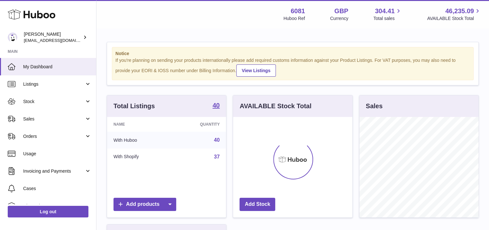
scroll to position [100, 119]
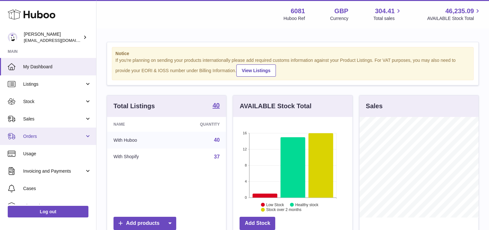
click at [31, 140] on link "Orders" at bounding box center [48, 135] width 96 height 17
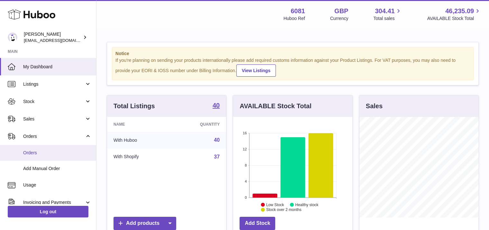
click at [31, 151] on span "Orders" at bounding box center [57, 153] width 68 height 6
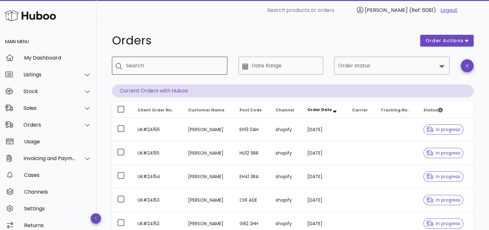
click at [152, 63] on input "Search" at bounding box center [174, 65] width 96 height 10
type input "****"
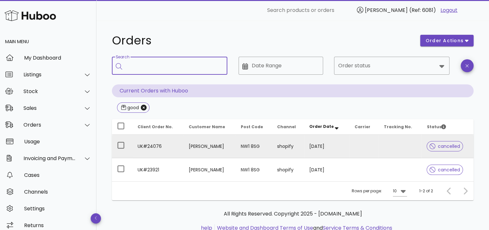
click at [143, 146] on td "UK#24076" at bounding box center [158, 145] width 51 height 23
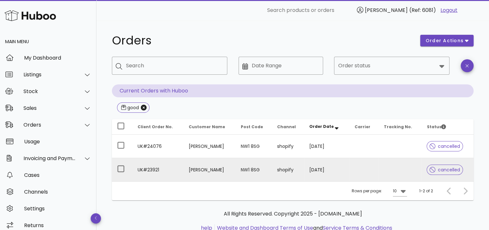
click at [159, 167] on td "UK#23921" at bounding box center [158, 169] width 51 height 23
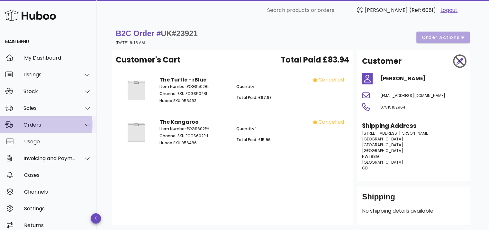
click at [32, 127] on div "Orders" at bounding box center [49, 125] width 52 height 6
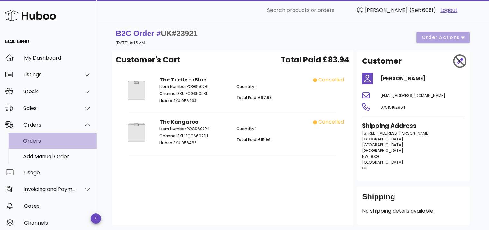
click at [31, 140] on div "Orders" at bounding box center [57, 141] width 68 height 6
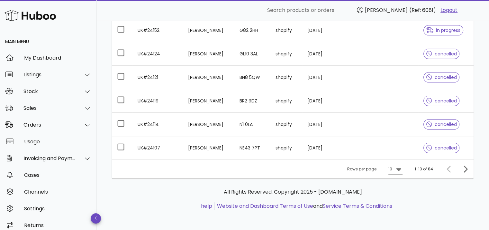
scroll to position [193, 0]
click at [466, 169] on icon "Next page" at bounding box center [466, 168] width 4 height 7
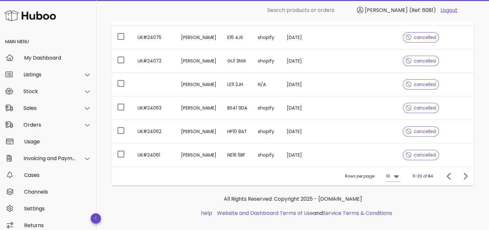
scroll to position [216, 0]
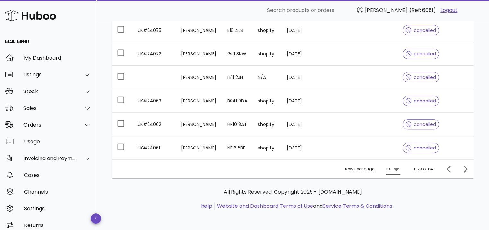
click at [399, 166] on icon at bounding box center [397, 169] width 8 height 8
click at [397, 205] on div "50" at bounding box center [395, 204] width 6 height 6
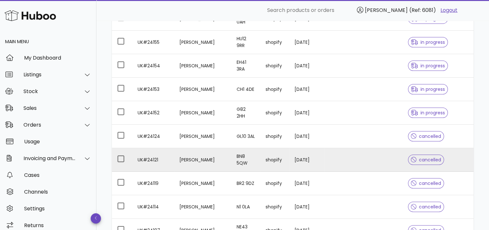
scroll to position [109, 0]
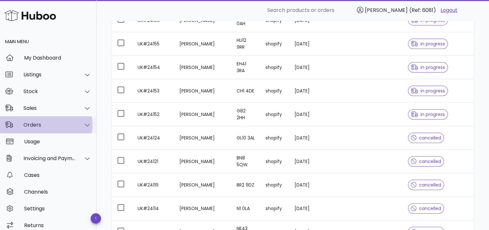
click at [83, 124] on div at bounding box center [87, 125] width 8 height 6
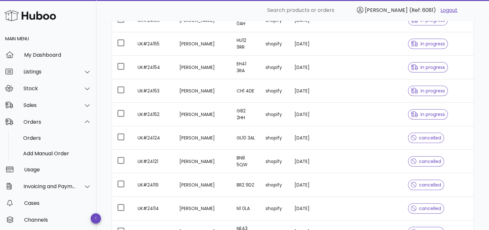
scroll to position [0, 0]
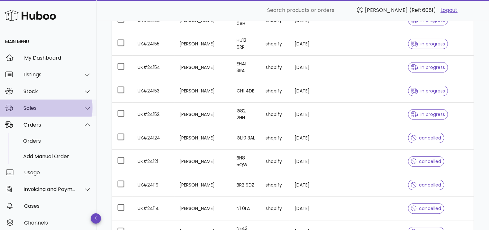
click at [85, 105] on icon at bounding box center [87, 108] width 5 height 6
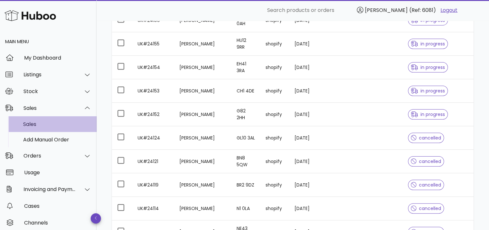
click at [48, 124] on div "Sales" at bounding box center [57, 124] width 68 height 6
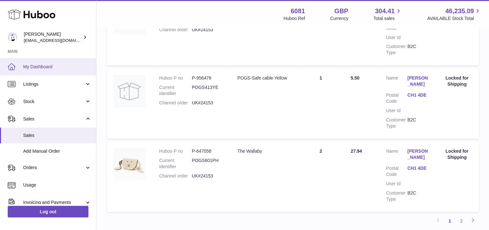
click at [45, 62] on link "My Dashboard" at bounding box center [48, 66] width 96 height 17
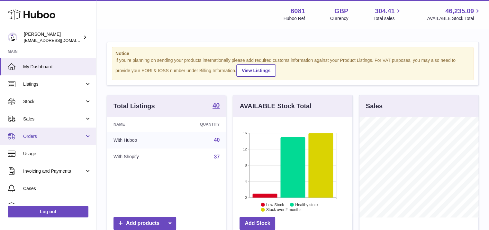
click at [37, 134] on span "Orders" at bounding box center [53, 136] width 61 height 6
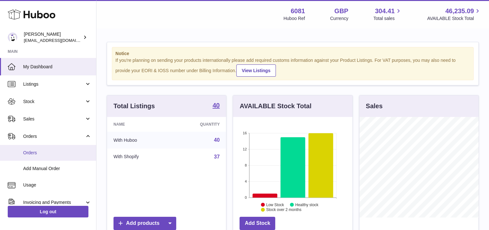
click at [42, 150] on span "Orders" at bounding box center [57, 153] width 68 height 6
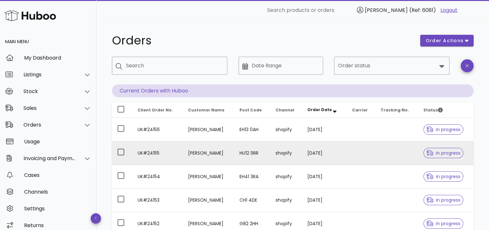
scroll to position [12, 0]
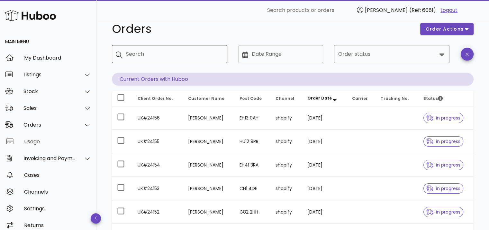
click at [175, 49] on input "Search" at bounding box center [174, 54] width 96 height 10
type input "*****"
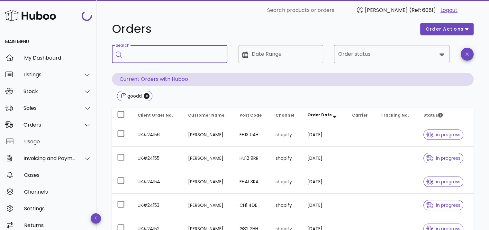
click at [175, 49] on input "Search" at bounding box center [174, 54] width 96 height 10
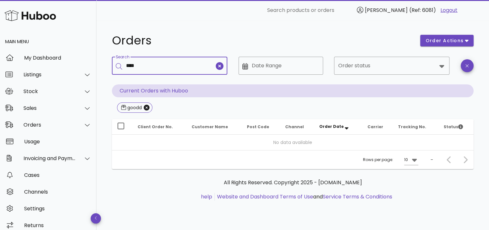
type input "****"
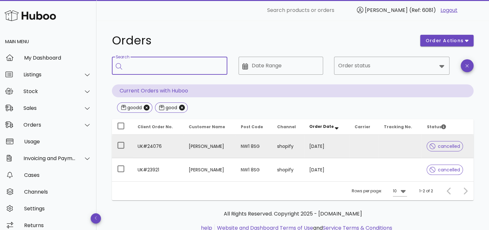
click at [162, 148] on td "UK#24076" at bounding box center [158, 145] width 51 height 23
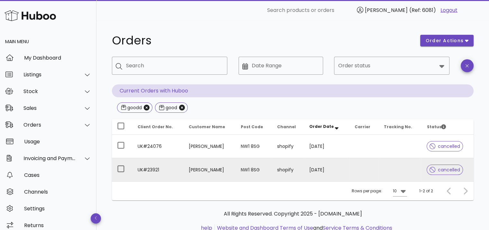
click at [157, 169] on td "UK#23921" at bounding box center [158, 169] width 51 height 23
